Goal: Find specific page/section: Find specific page/section

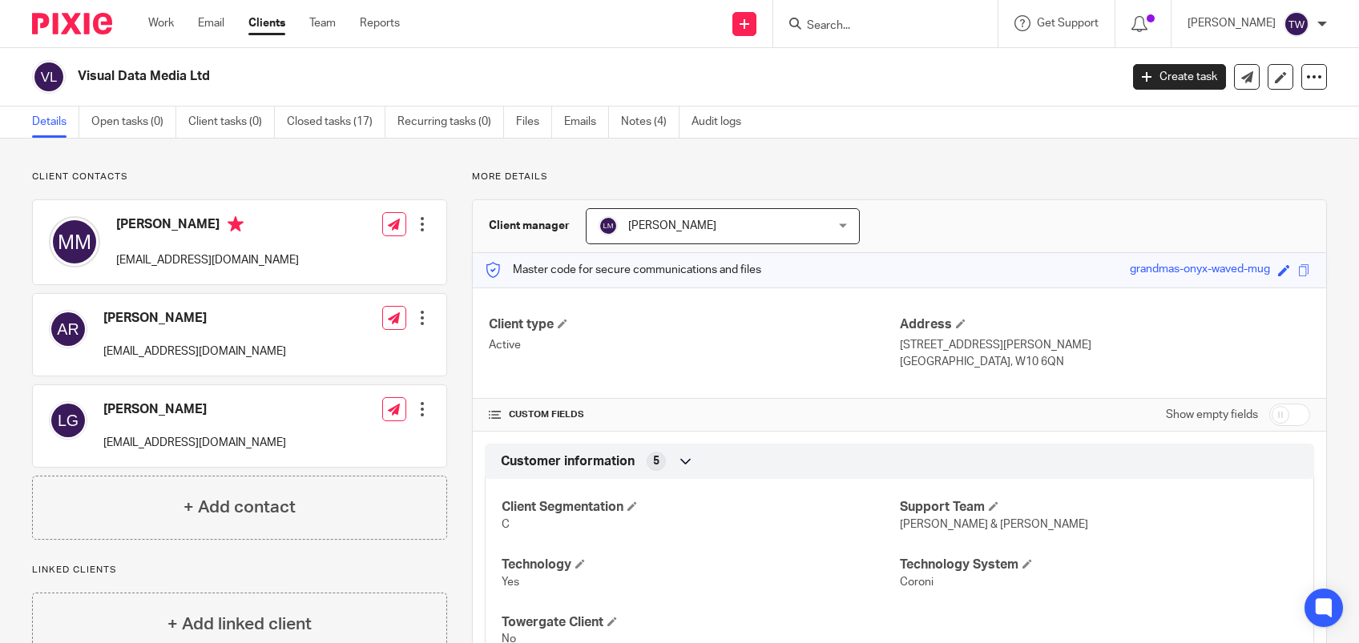
click at [868, 14] on form at bounding box center [890, 24] width 171 height 20
click at [868, 18] on form at bounding box center [890, 24] width 171 height 20
click at [871, 25] on input "Search" at bounding box center [877, 26] width 144 height 14
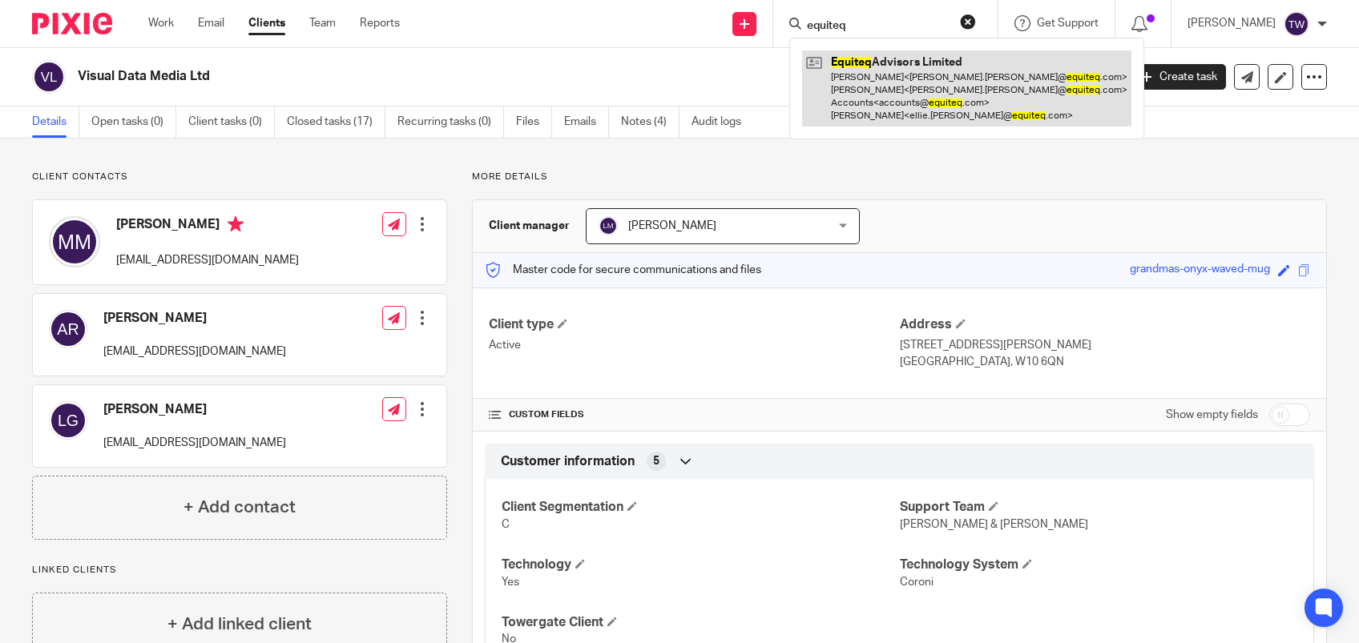
type input "equiteq"
click at [965, 90] on link at bounding box center [966, 88] width 329 height 76
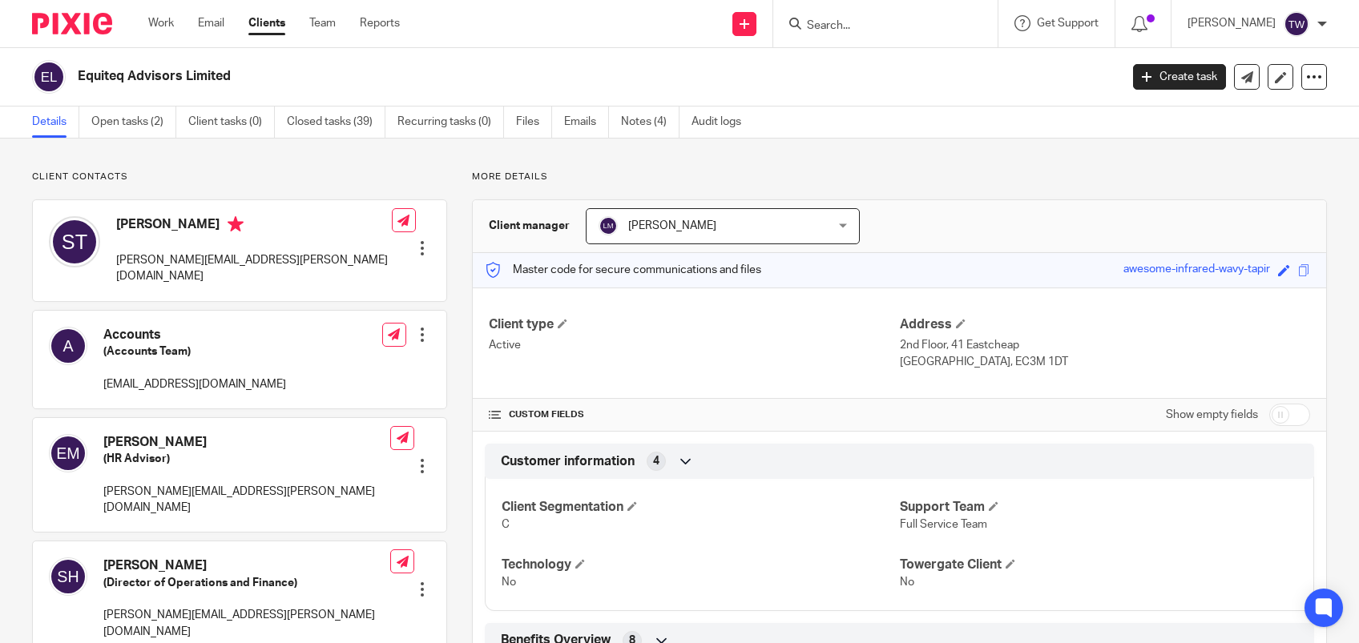
drag, startPoint x: 1105, startPoint y: 268, endPoint x: 1256, endPoint y: 263, distance: 151.5
click at [1256, 263] on div "Save awesome-infrared-wavy-tapir" at bounding box center [1208, 270] width 171 height 18
drag, startPoint x: 1256, startPoint y: 263, endPoint x: 1226, endPoint y: 270, distance: 31.3
copy div "awesome-infrared-wavy-tapir"
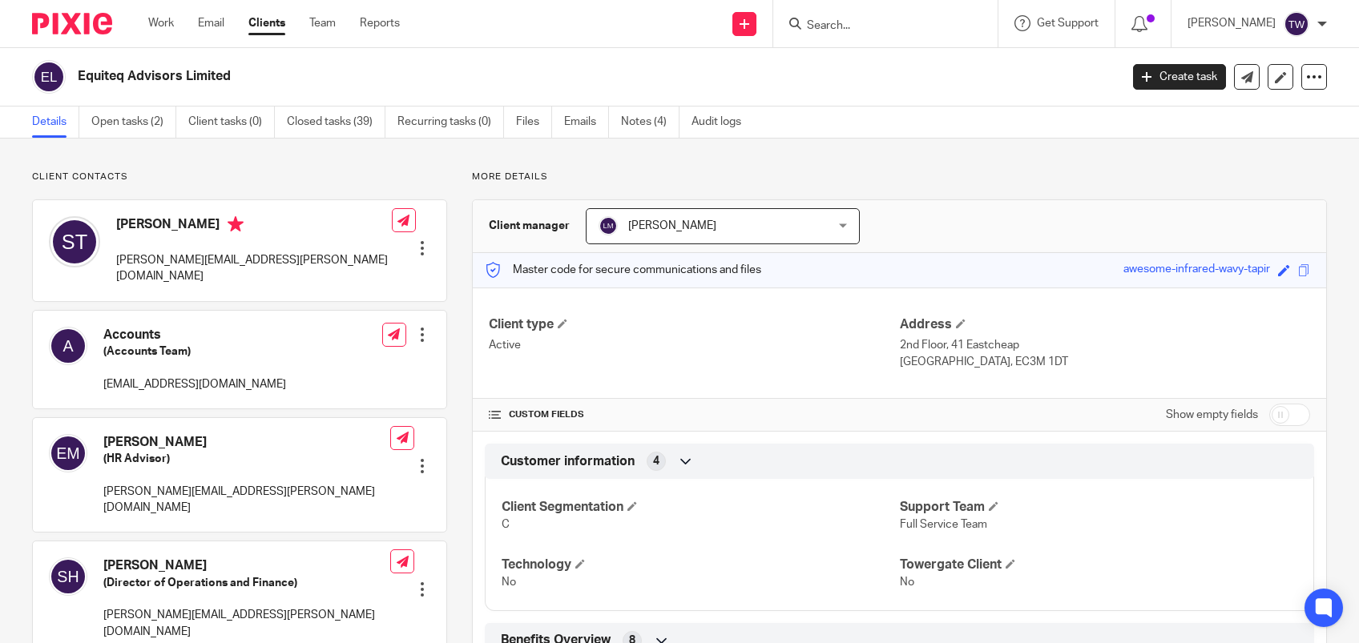
copy div "awesome-infrared-wavy-tapir"
